Goal: Information Seeking & Learning: Learn about a topic

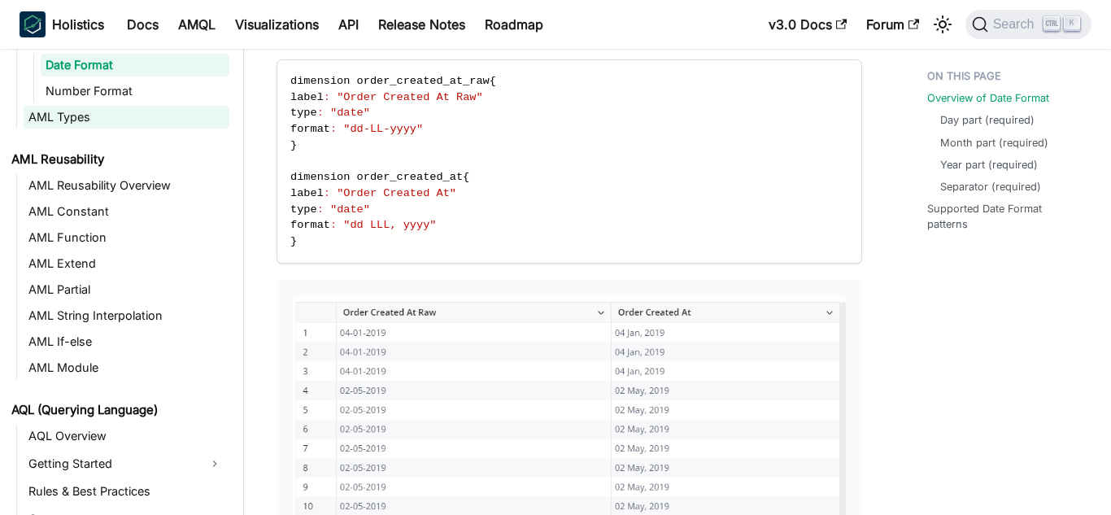
scroll to position [423, 0]
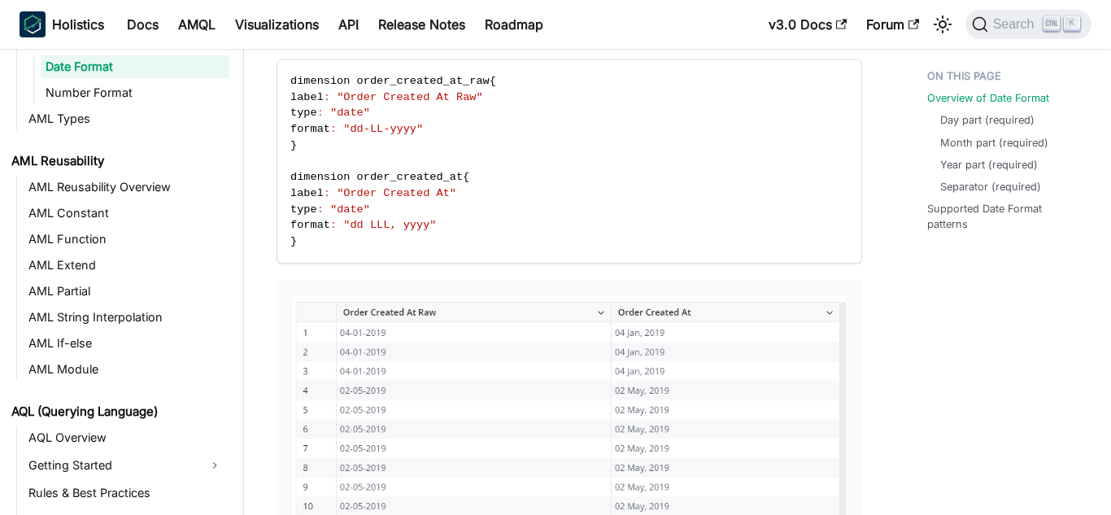
click at [95, 64] on link "Date Format" at bounding box center [135, 66] width 189 height 23
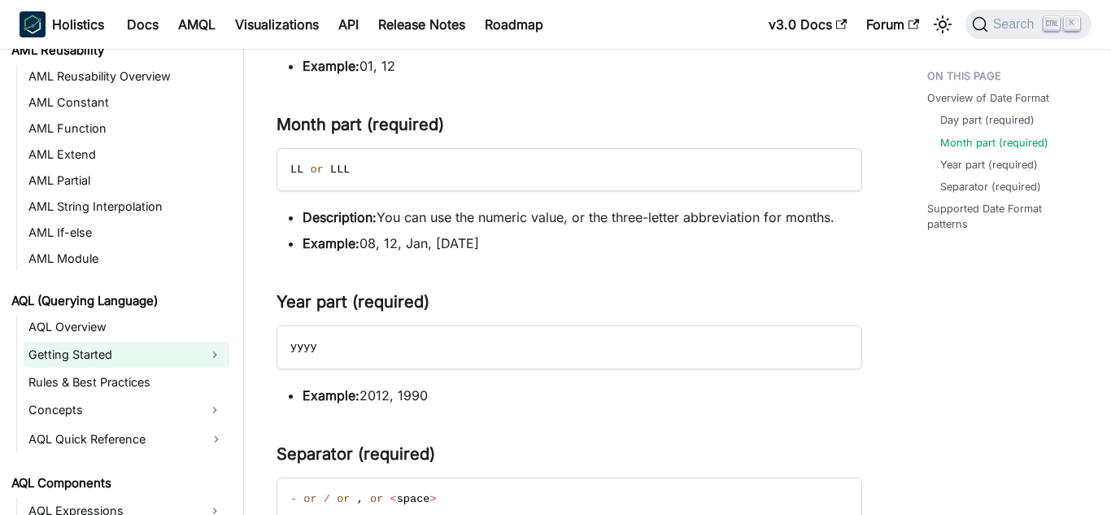
scroll to position [588, 0]
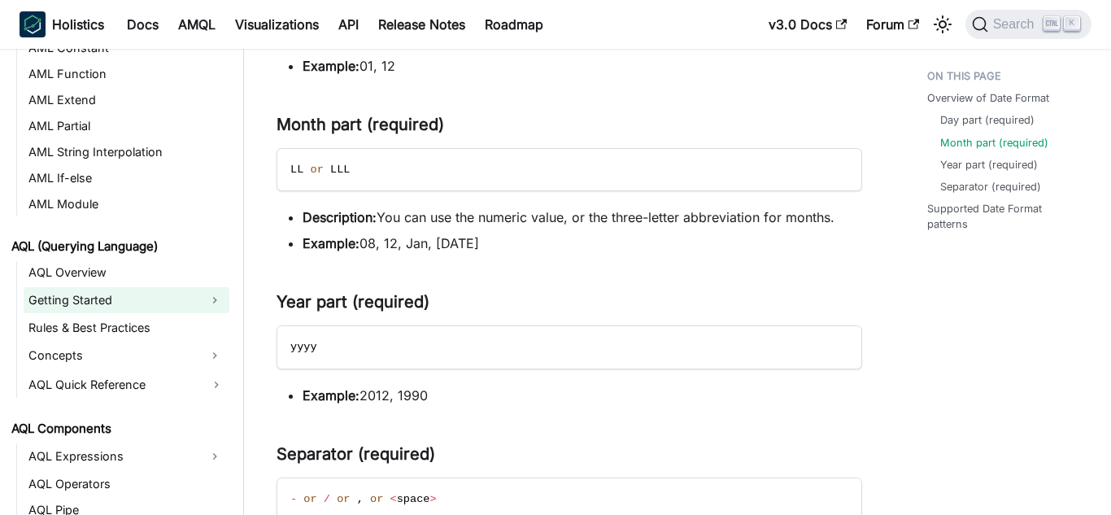
click at [96, 299] on link "Getting Started" at bounding box center [112, 300] width 177 height 26
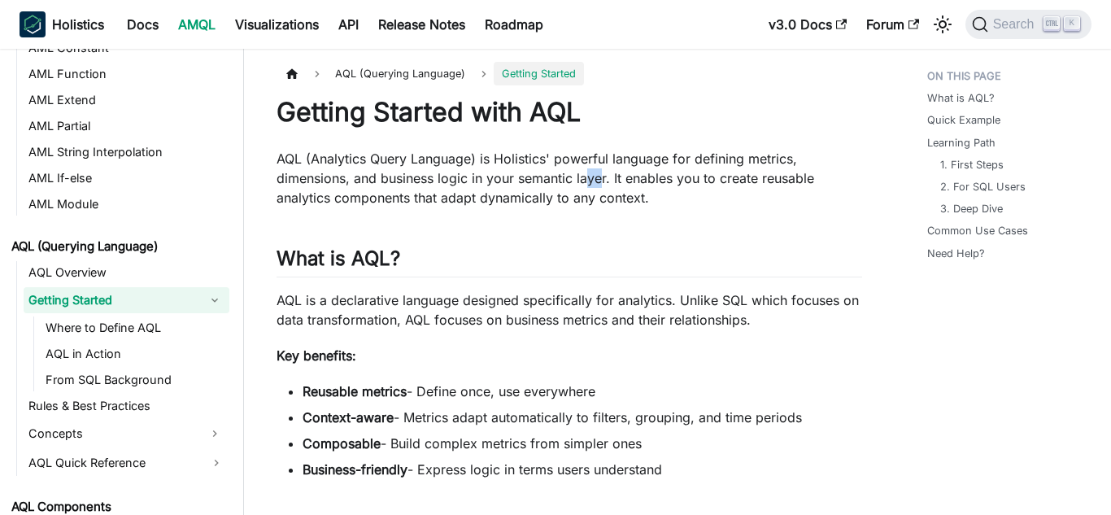
drag, startPoint x: 589, startPoint y: 174, endPoint x: 633, endPoint y: 168, distance: 44.3
click at [626, 168] on p "AQL (Analytics Query Language) is Holistics' powerful language for defining met…" at bounding box center [570, 178] width 586 height 59
click at [579, 167] on p "AQL (Analytics Query Language) is Holistics' powerful language for defining met…" at bounding box center [570, 178] width 586 height 59
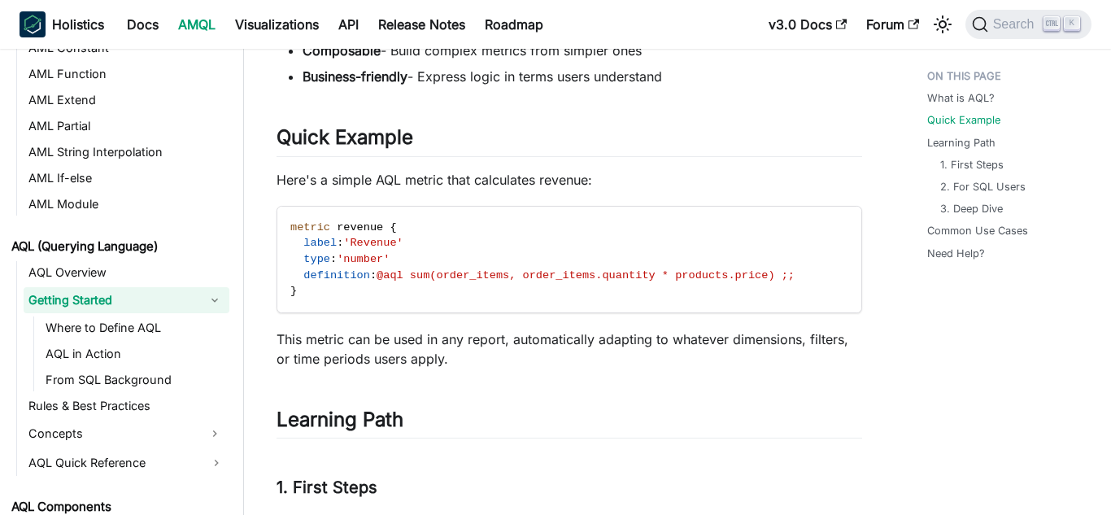
scroll to position [394, 0]
click at [688, 275] on span "@aql sum(order_items, order_items.quantity * products.price) ;;" at bounding box center [586, 274] width 418 height 12
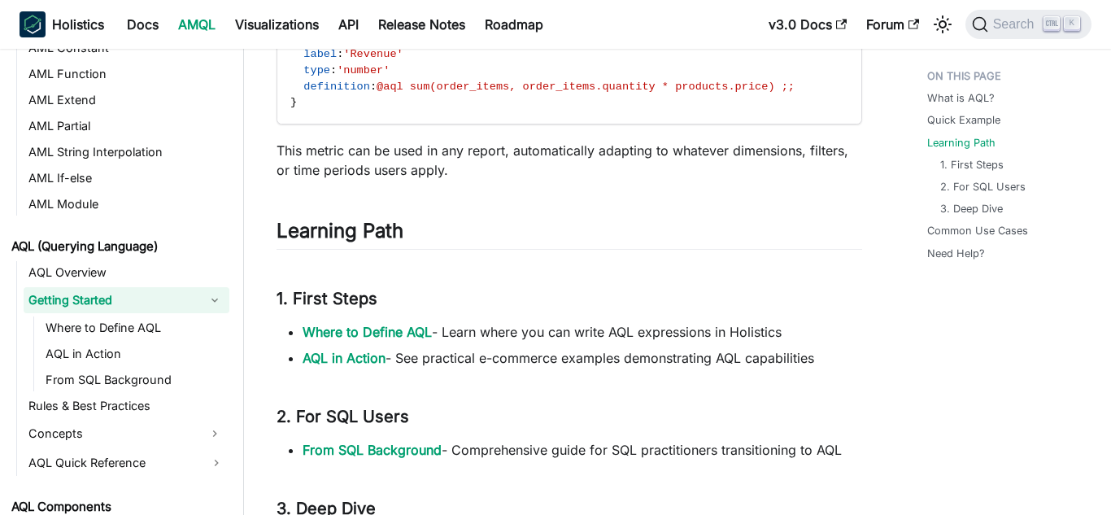
scroll to position [609, 0]
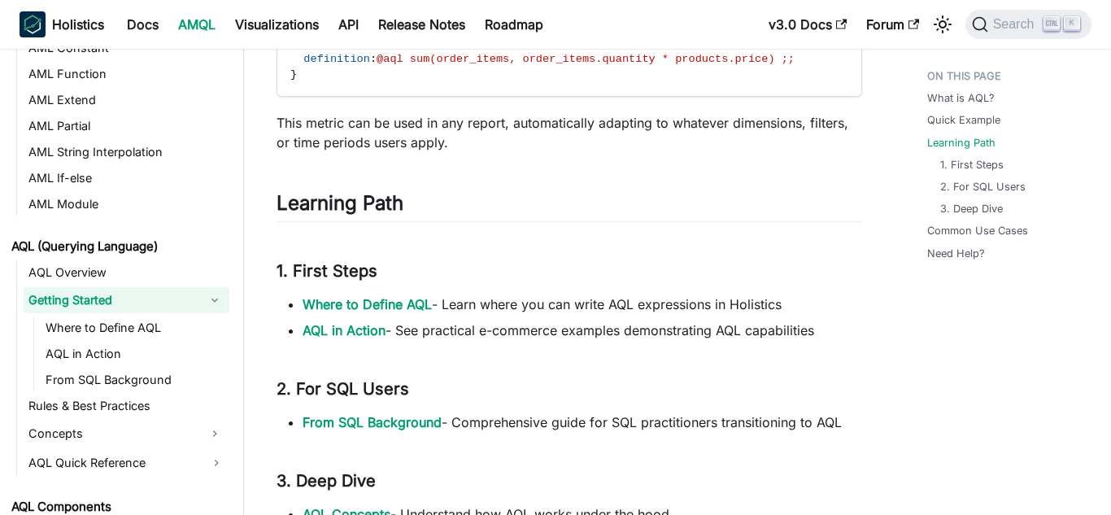
click at [524, 302] on li "Where to Define AQL - Learn where you can write AQL expressions in Holistics" at bounding box center [583, 305] width 560 height 20
click at [526, 303] on li "Where to Define AQL - Learn where you can write AQL expressions in Holistics" at bounding box center [583, 305] width 560 height 20
click at [910, 458] on div "What is AQL? Quick Example Learning Path 1. First Steps 2. For SQL Users 3. Dee…" at bounding box center [1003, 326] width 217 height 1749
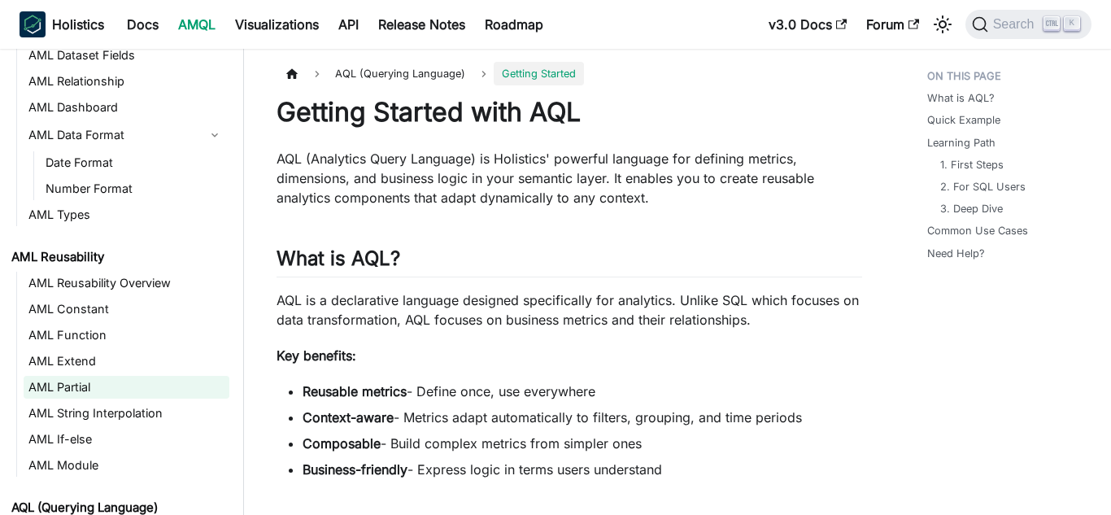
scroll to position [506, 0]
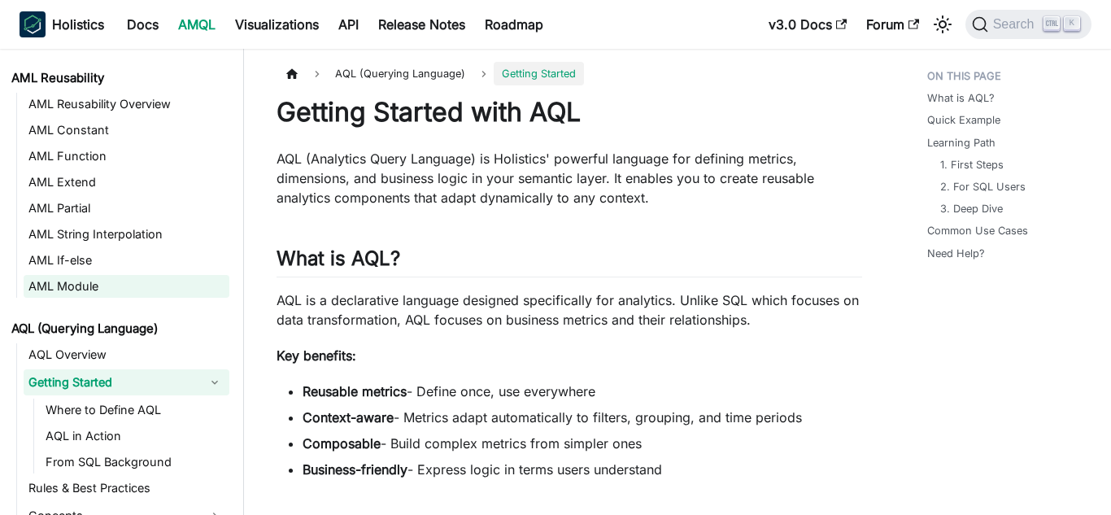
click at [80, 290] on link "AML Module" at bounding box center [127, 286] width 206 height 23
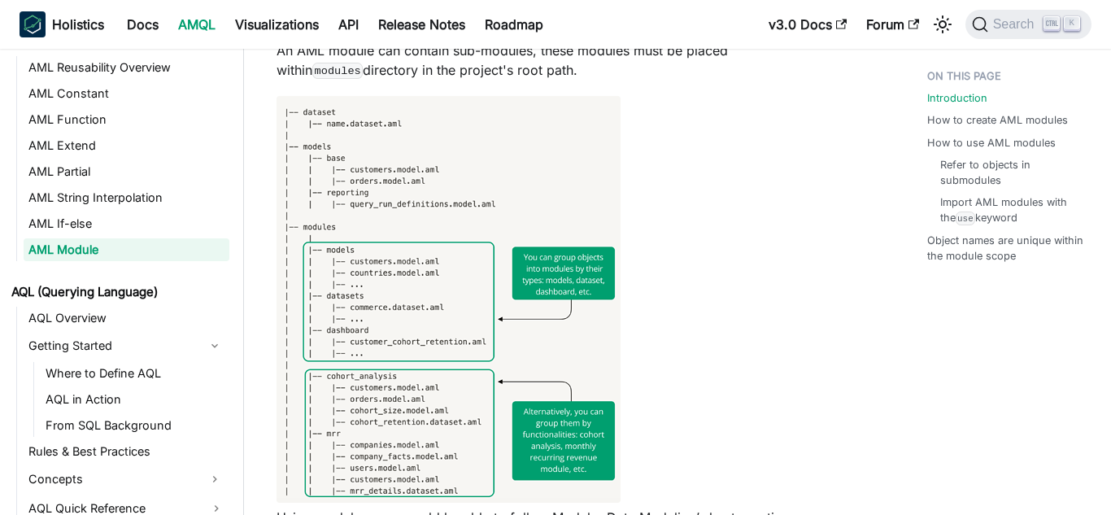
scroll to position [1334, 0]
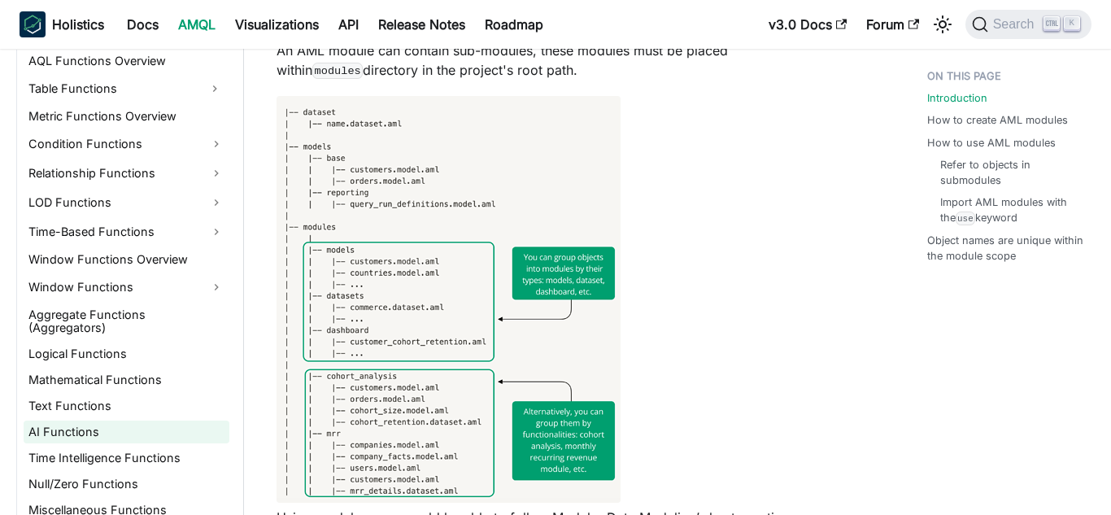
click at [64, 421] on link "AI Functions" at bounding box center [127, 432] width 206 height 23
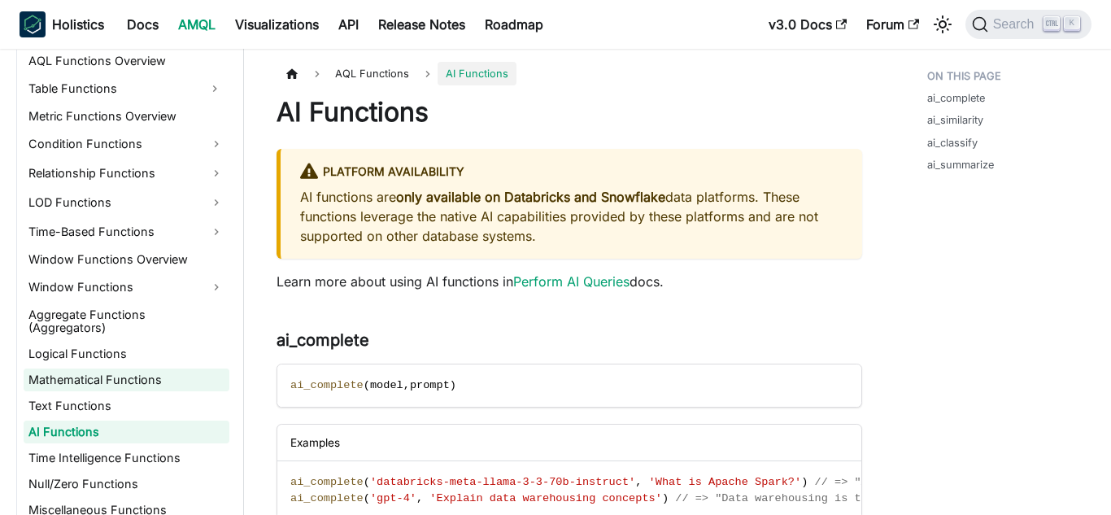
drag, startPoint x: 92, startPoint y: 360, endPoint x: 132, endPoint y: 367, distance: 40.5
click at [93, 369] on link "Mathematical Functions" at bounding box center [127, 380] width 206 height 23
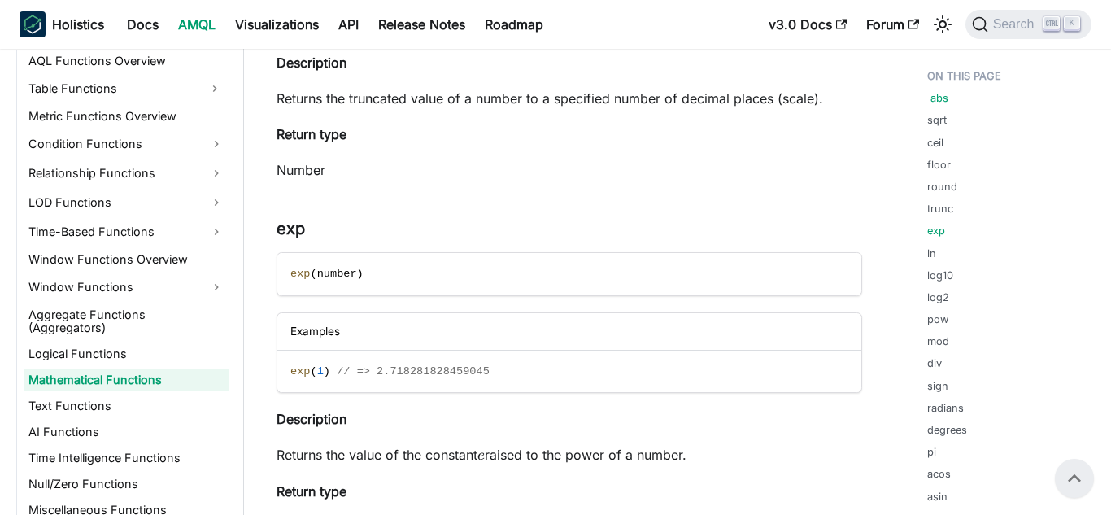
click at [938, 103] on link "abs" at bounding box center [940, 97] width 18 height 15
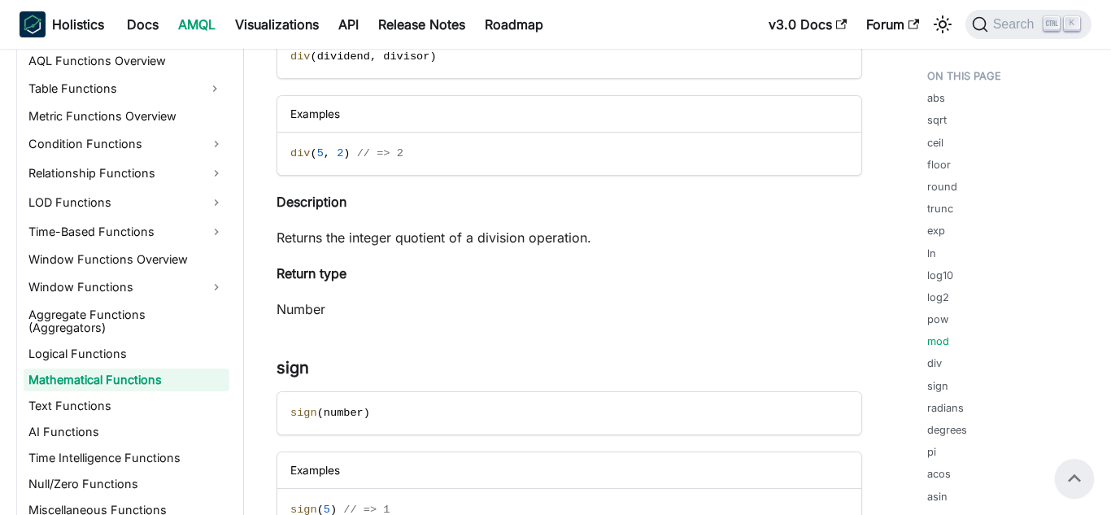
scroll to position [4364, 0]
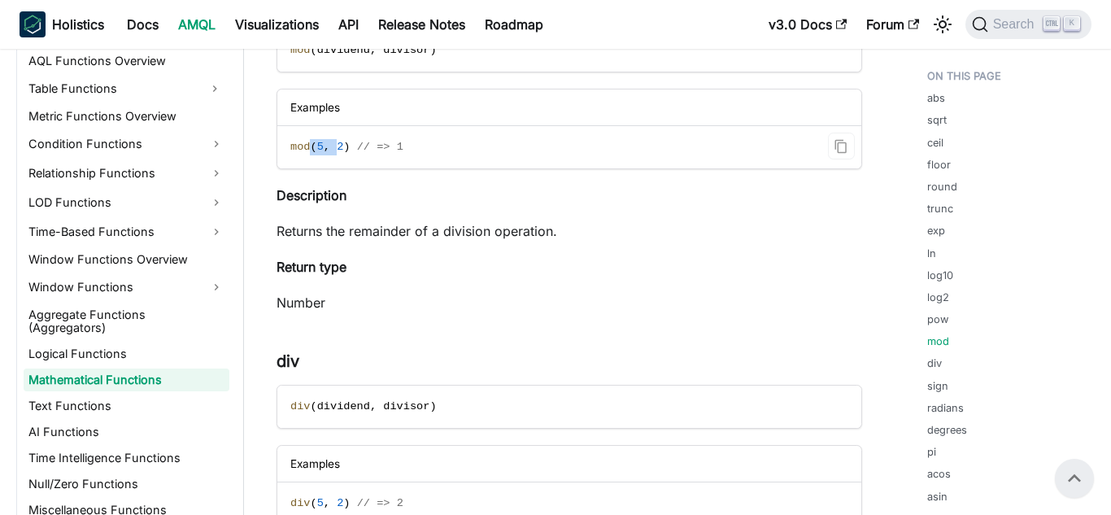
drag, startPoint x: 312, startPoint y: 138, endPoint x: 361, endPoint y: 146, distance: 49.5
click at [361, 146] on code "mod ( 5 , 2 ) // => 1" at bounding box center [569, 147] width 584 height 42
drag, startPoint x: 877, startPoint y: 39, endPoint x: 871, endPoint y: 26, distance: 14.2
click at [876, 25] on div "v3.0 Docs Forum Search K" at bounding box center [925, 25] width 333 height 36
